Goal: Understand process/instructions: Learn how to perform a task or action

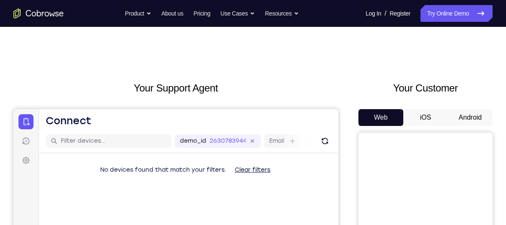
click at [464, 115] on button "Android" at bounding box center [470, 117] width 45 height 17
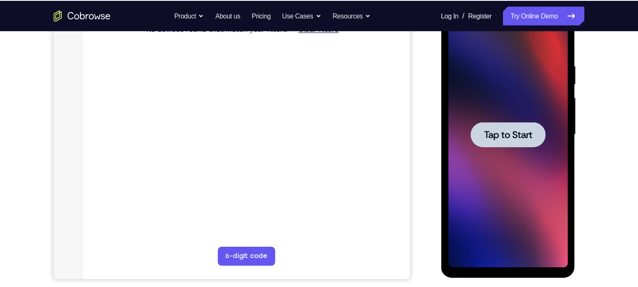
scroll to position [144, 0]
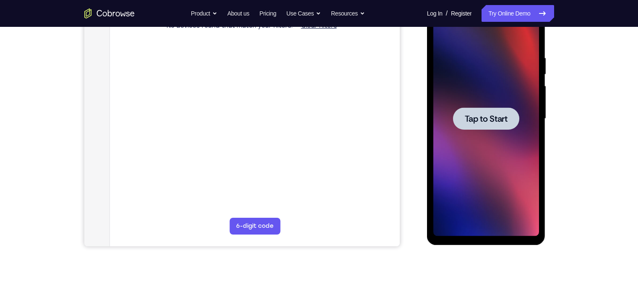
drag, startPoint x: 916, startPoint y: -3, endPoint x: 431, endPoint y: 71, distance: 490.6
click at [431, 71] on div "Tap to Start" at bounding box center [486, 120] width 119 height 250
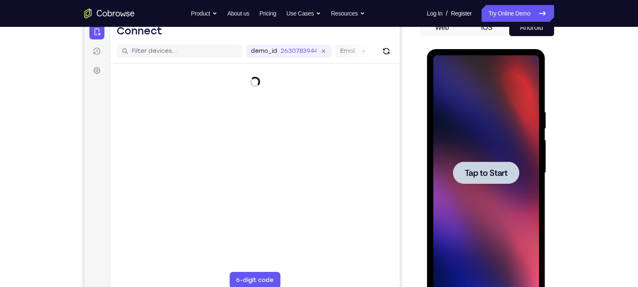
scroll to position [90, 0]
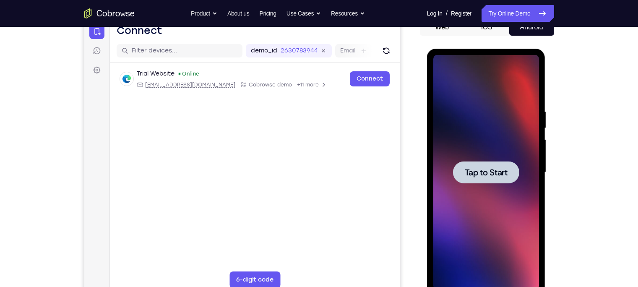
click at [485, 163] on div at bounding box center [486, 172] width 66 height 22
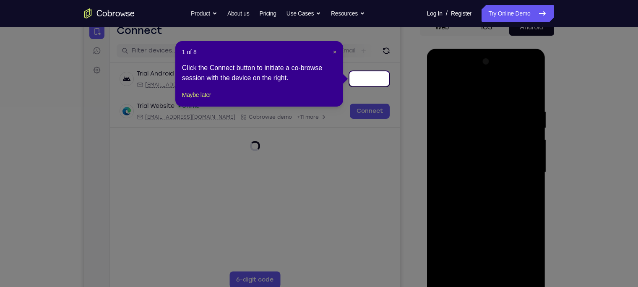
click at [337, 53] on div "1 of 8 × Click the Connect button to initiate a co-browse session with the devi…" at bounding box center [259, 73] width 168 height 65
click at [335, 52] on span "×" at bounding box center [334, 52] width 3 height 7
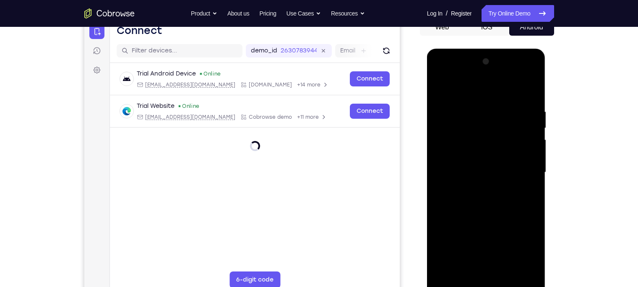
click at [484, 224] on div at bounding box center [486, 172] width 106 height 235
click at [488, 224] on div at bounding box center [486, 172] width 106 height 235
click at [506, 224] on div at bounding box center [486, 172] width 106 height 235
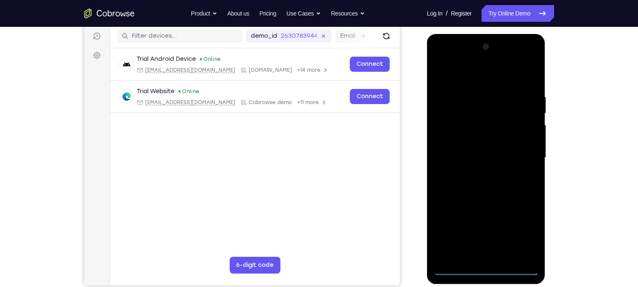
scroll to position [100, 0]
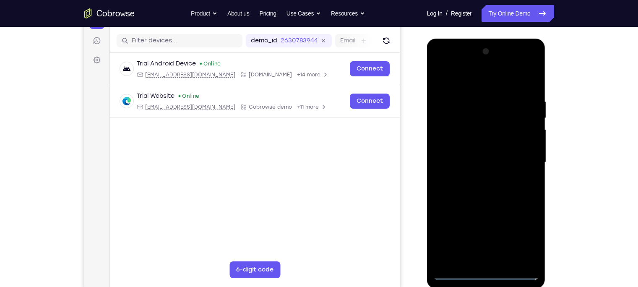
click at [444, 73] on div at bounding box center [486, 162] width 106 height 235
click at [506, 156] on div at bounding box center [486, 162] width 106 height 235
click at [478, 178] on div at bounding box center [486, 162] width 106 height 235
click at [473, 152] on div at bounding box center [486, 162] width 106 height 235
click at [468, 145] on div at bounding box center [486, 162] width 106 height 235
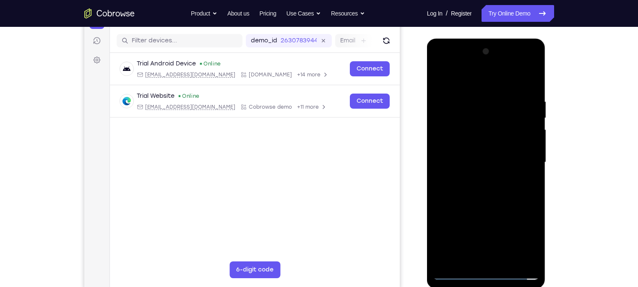
click at [482, 163] on div at bounding box center [486, 162] width 106 height 235
click at [488, 187] on div at bounding box center [486, 162] width 106 height 235
click at [478, 176] on div at bounding box center [486, 162] width 106 height 235
click at [480, 163] on div at bounding box center [486, 162] width 106 height 235
click at [506, 91] on div at bounding box center [486, 162] width 106 height 235
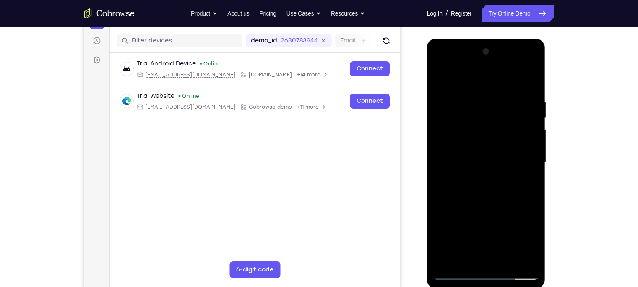
click at [490, 168] on div at bounding box center [486, 162] width 106 height 235
click at [436, 166] on div at bounding box center [486, 162] width 106 height 235
click at [506, 164] on div at bounding box center [486, 162] width 106 height 235
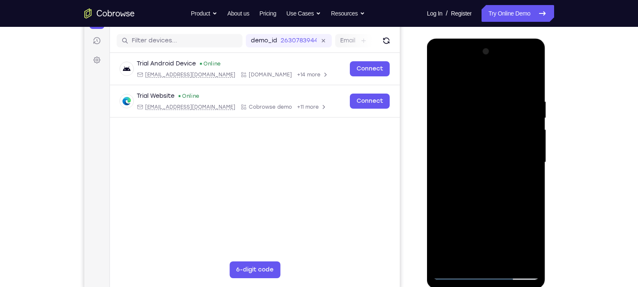
click at [506, 164] on div at bounding box center [486, 162] width 106 height 235
click at [475, 98] on div at bounding box center [486, 162] width 106 height 235
click at [506, 173] on div at bounding box center [486, 162] width 106 height 235
click at [506, 224] on div at bounding box center [486, 162] width 106 height 235
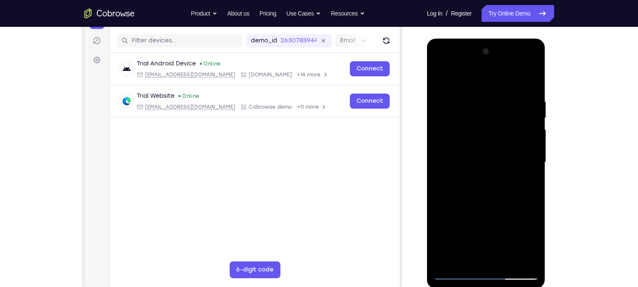
click at [437, 172] on div at bounding box center [486, 162] width 106 height 235
click at [506, 117] on div at bounding box center [486, 162] width 106 height 235
click at [438, 121] on div at bounding box center [486, 162] width 106 height 235
click at [506, 129] on div at bounding box center [486, 162] width 106 height 235
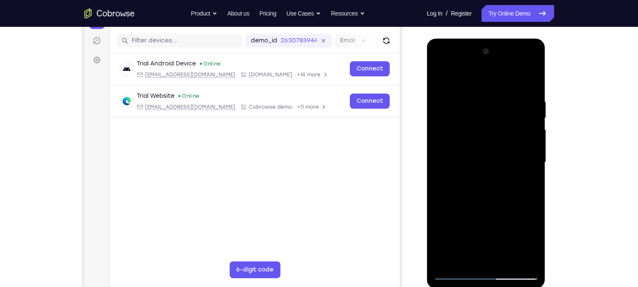
click at [506, 129] on div at bounding box center [486, 162] width 106 height 235
click at [506, 141] on div at bounding box center [486, 162] width 106 height 235
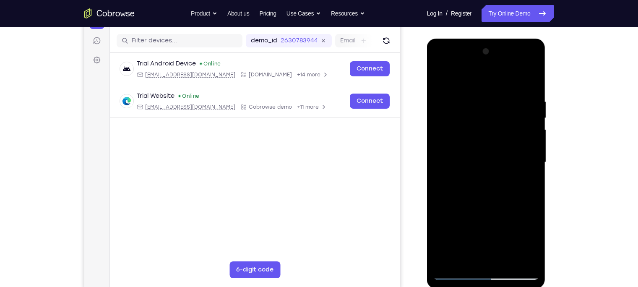
click at [506, 141] on div at bounding box center [486, 162] width 106 height 235
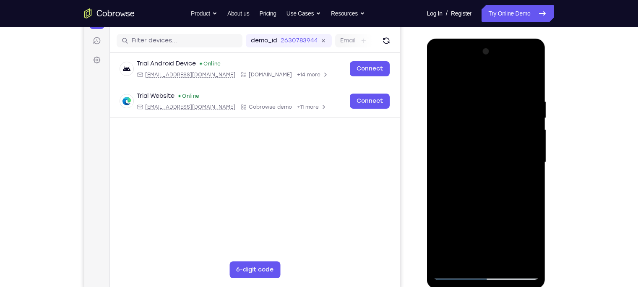
click at [506, 141] on div at bounding box center [486, 162] width 106 height 235
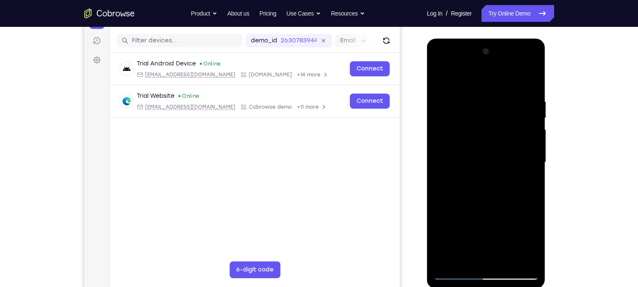
click at [506, 141] on div at bounding box center [486, 162] width 106 height 235
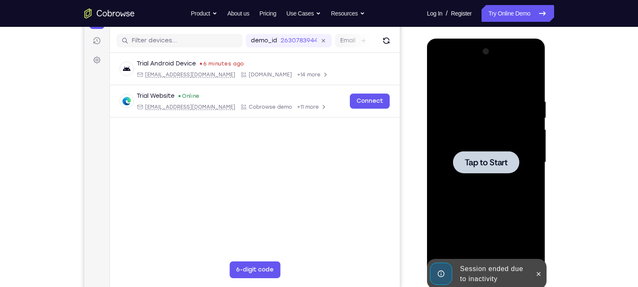
click at [501, 149] on div at bounding box center [486, 162] width 106 height 235
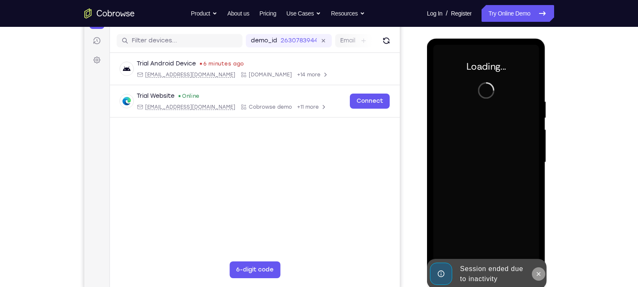
click at [506, 224] on icon at bounding box center [538, 273] width 7 height 7
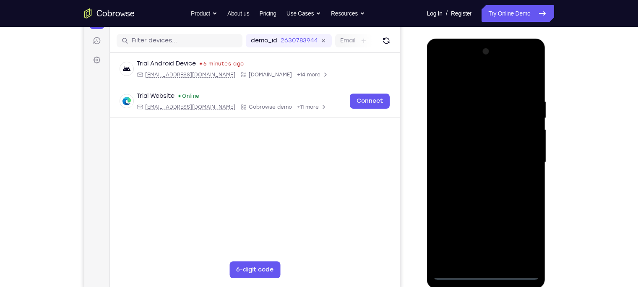
click at [484, 224] on div at bounding box center [486, 162] width 106 height 235
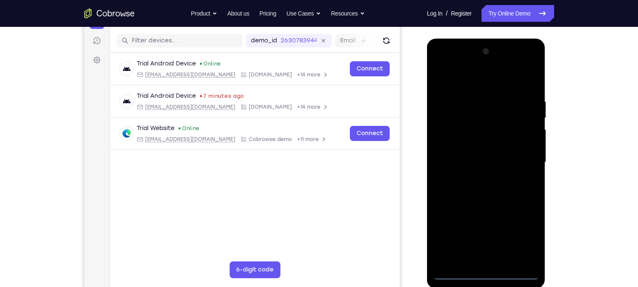
click at [506, 224] on div at bounding box center [486, 162] width 106 height 235
click at [465, 80] on div at bounding box center [486, 162] width 106 height 235
click at [506, 169] on div at bounding box center [486, 162] width 106 height 235
click at [477, 177] on div at bounding box center [486, 162] width 106 height 235
click at [477, 154] on div at bounding box center [486, 162] width 106 height 235
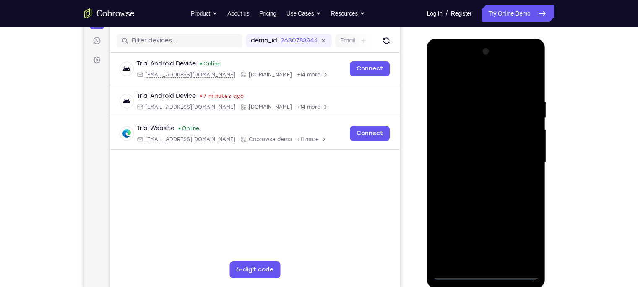
click at [478, 143] on div at bounding box center [486, 162] width 106 height 235
click at [488, 161] on div at bounding box center [486, 162] width 106 height 235
click at [486, 192] on div at bounding box center [486, 162] width 106 height 235
click at [506, 93] on div at bounding box center [486, 162] width 106 height 235
click at [506, 224] on div at bounding box center [486, 162] width 106 height 235
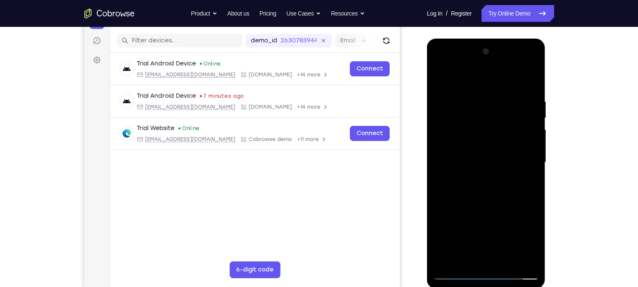
click at [506, 169] on div at bounding box center [486, 162] width 106 height 235
click at [499, 170] on div at bounding box center [486, 162] width 106 height 235
click at [506, 168] on div at bounding box center [486, 162] width 106 height 235
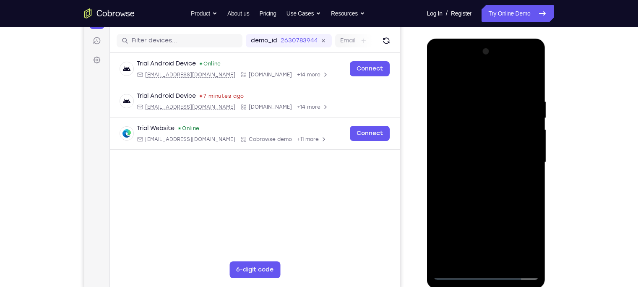
click at [506, 168] on div at bounding box center [486, 162] width 106 height 235
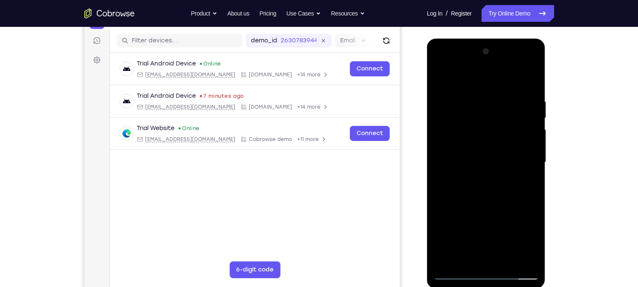
click at [439, 167] on div at bounding box center [486, 162] width 106 height 235
click at [506, 170] on div at bounding box center [486, 162] width 106 height 235
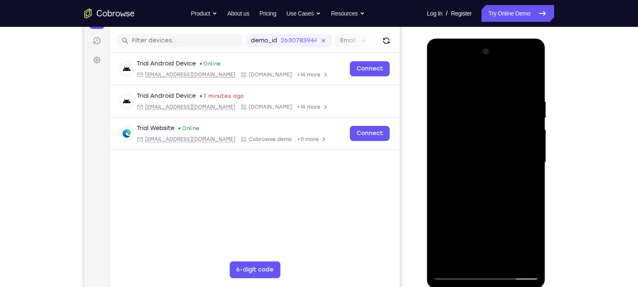
click at [506, 170] on div at bounding box center [486, 162] width 106 height 235
click at [475, 91] on div at bounding box center [486, 162] width 106 height 235
click at [506, 224] on div at bounding box center [486, 162] width 106 height 235
click at [506, 83] on div at bounding box center [486, 162] width 106 height 235
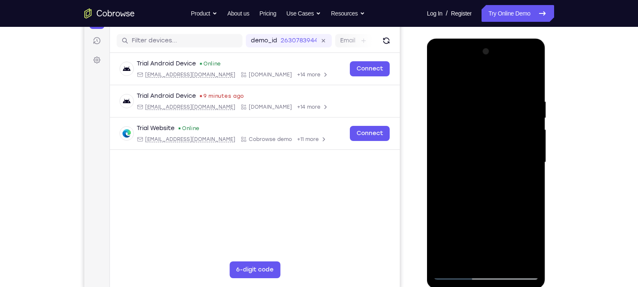
click at [504, 224] on div at bounding box center [486, 162] width 106 height 235
click at [489, 208] on div at bounding box center [486, 162] width 106 height 235
click at [462, 141] on div at bounding box center [486, 162] width 106 height 235
click at [467, 150] on div at bounding box center [486, 162] width 106 height 235
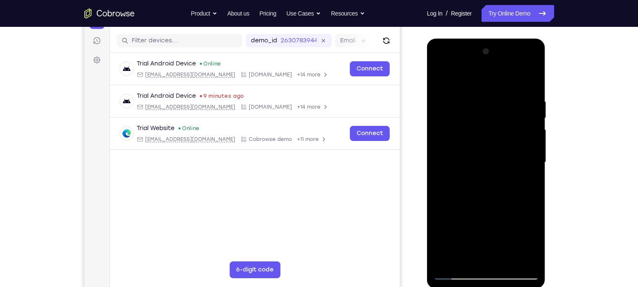
click at [454, 224] on div at bounding box center [486, 162] width 106 height 235
click at [467, 224] on div at bounding box center [486, 162] width 106 height 235
click at [455, 224] on div at bounding box center [486, 162] width 106 height 235
click at [469, 224] on div at bounding box center [486, 162] width 106 height 235
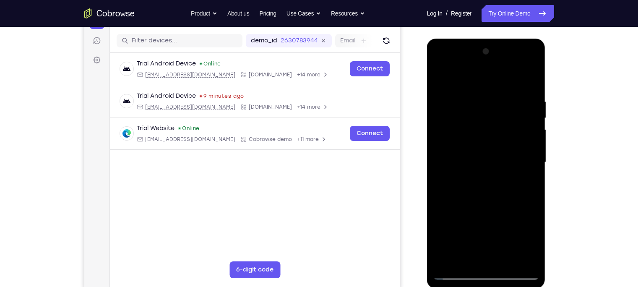
click at [506, 224] on div at bounding box center [486, 162] width 106 height 235
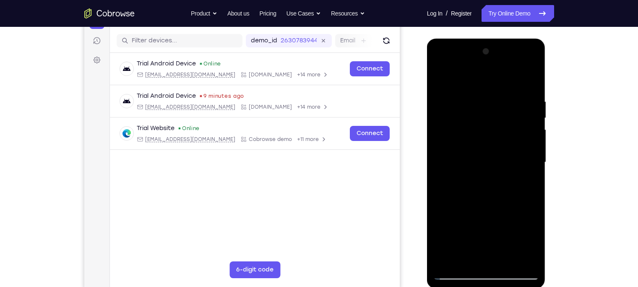
click at [506, 224] on div at bounding box center [486, 162] width 106 height 235
click at [455, 224] on div at bounding box center [486, 162] width 106 height 235
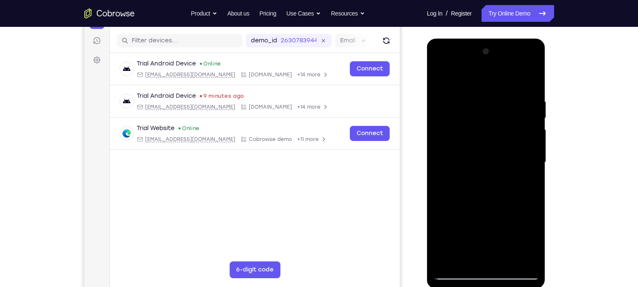
click at [455, 224] on div at bounding box center [486, 162] width 106 height 235
click at [506, 78] on div at bounding box center [486, 162] width 106 height 235
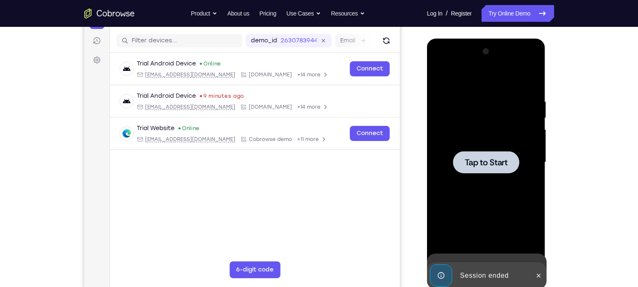
click at [506, 39] on div "Tap to Start" at bounding box center [486, 39] width 119 height 0
